Goal: Information Seeking & Learning: Learn about a topic

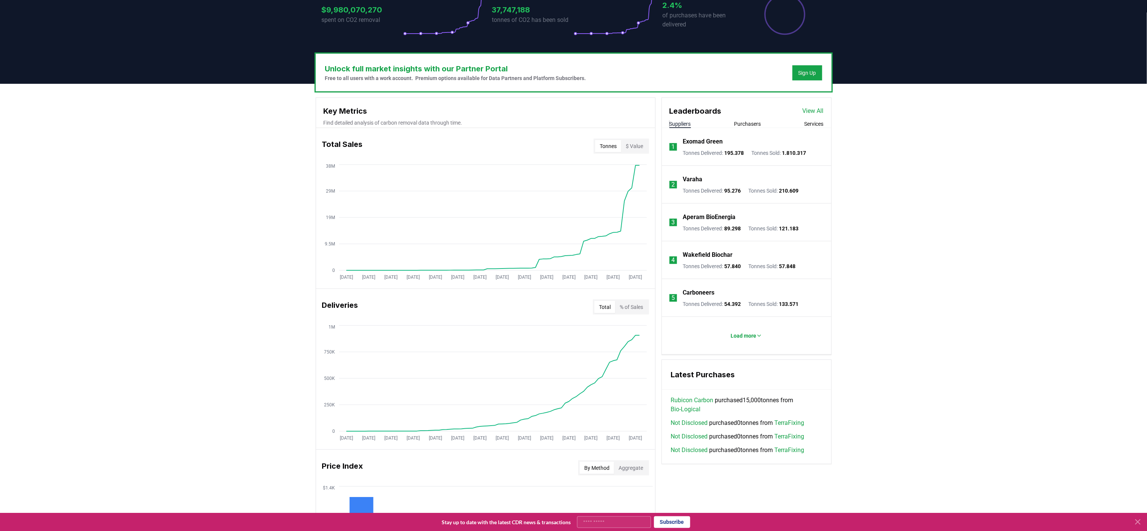
scroll to position [177, 0]
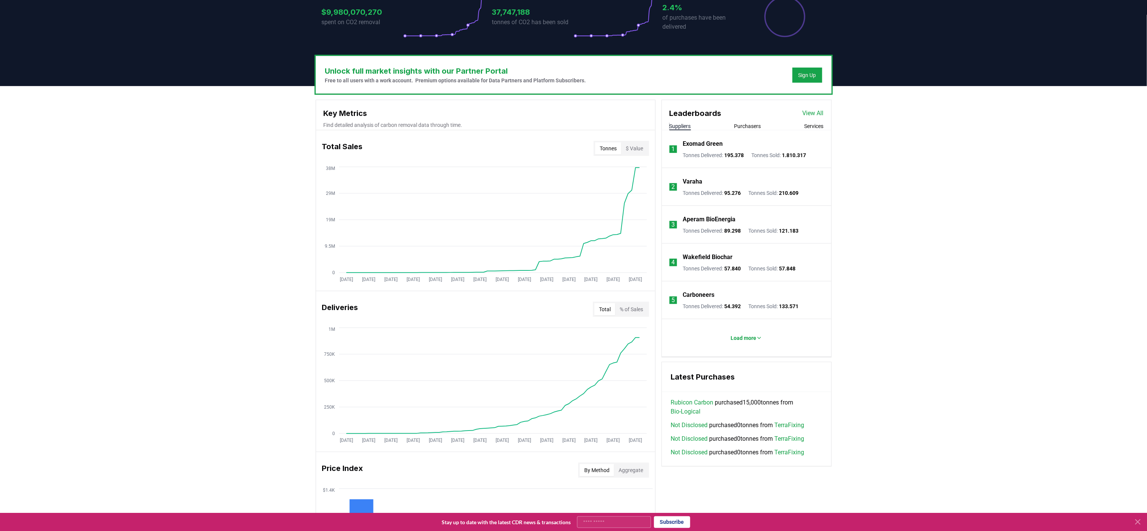
click at [751, 123] on button "Purchasers" at bounding box center [748, 126] width 27 height 8
drag, startPoint x: 730, startPoint y: 156, endPoint x: 759, endPoint y: 153, distance: 29.2
click at [759, 153] on li "1 Microsoft Tonnes Purchased : 30.582.909" at bounding box center [746, 149] width 169 height 38
drag, startPoint x: 732, startPoint y: 306, endPoint x: 745, endPoint y: 301, distance: 13.6
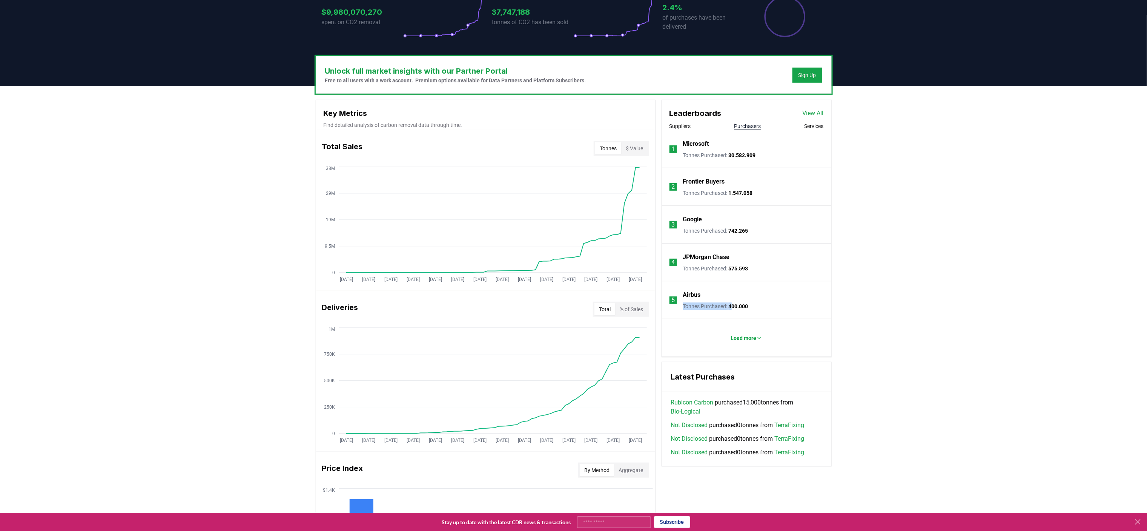
click at [745, 301] on div "Airbus Tonnes Purchased : 400.000" at bounding box center [715, 300] width 65 height 20
click at [741, 309] on span "400.000" at bounding box center [739, 306] width 20 height 6
